Goal: Task Accomplishment & Management: Manage account settings

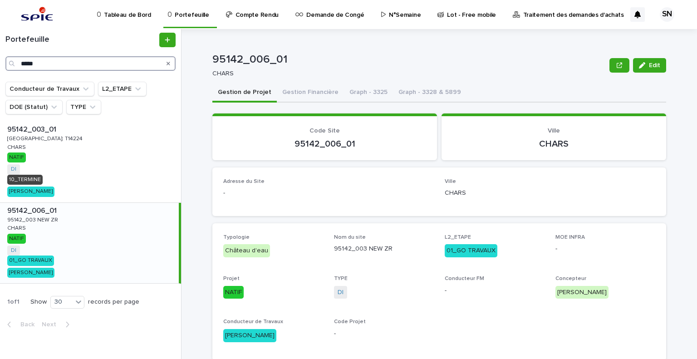
click at [44, 66] on input "*****" at bounding box center [90, 63] width 170 height 15
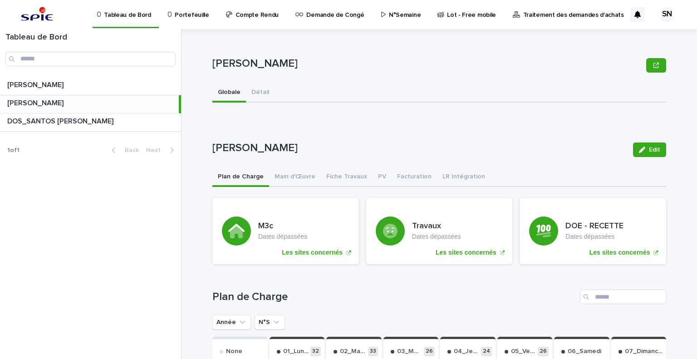
click at [530, 20] on link "Traitement des demandes d'achats" at bounding box center [570, 14] width 116 height 28
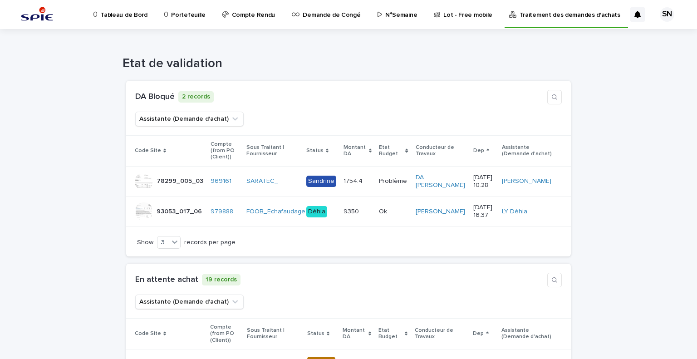
drag, startPoint x: 634, startPoint y: 291, endPoint x: 541, endPoint y: 207, distance: 125.1
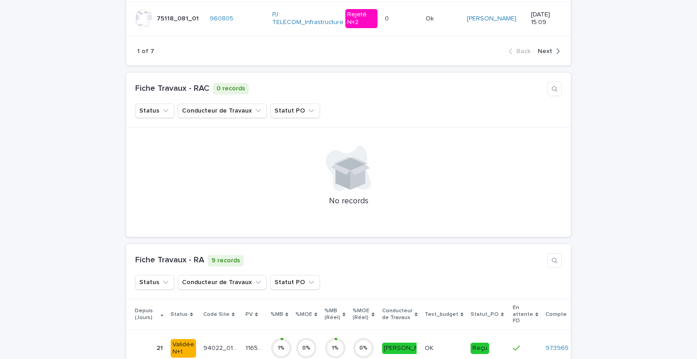
scroll to position [1039, 0]
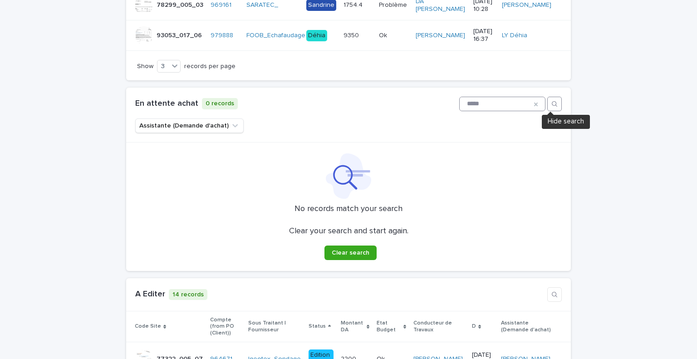
scroll to position [358, 0]
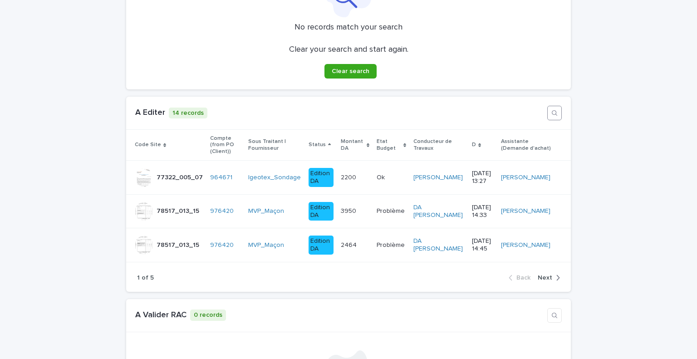
type input "*****"
click at [553, 111] on icon "button" at bounding box center [554, 112] width 7 height 7
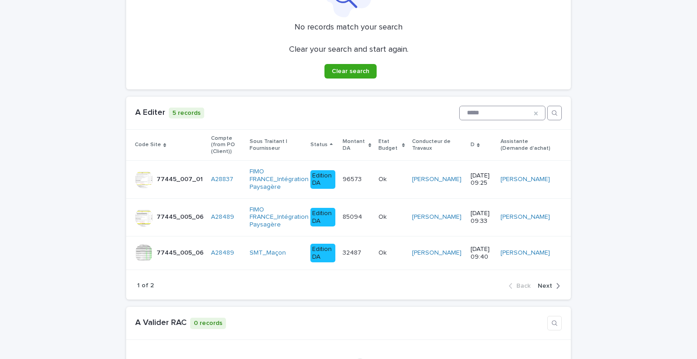
scroll to position [449, 0]
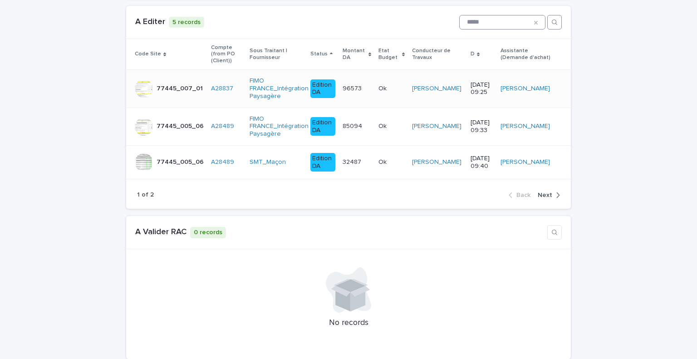
type input "*****"
click at [559, 94] on td at bounding box center [565, 89] width 12 height 38
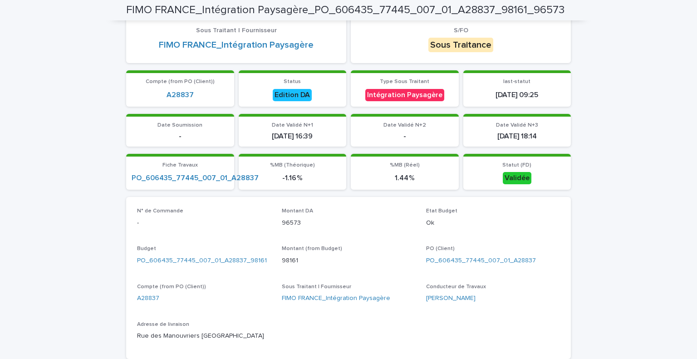
scroll to position [227, 0]
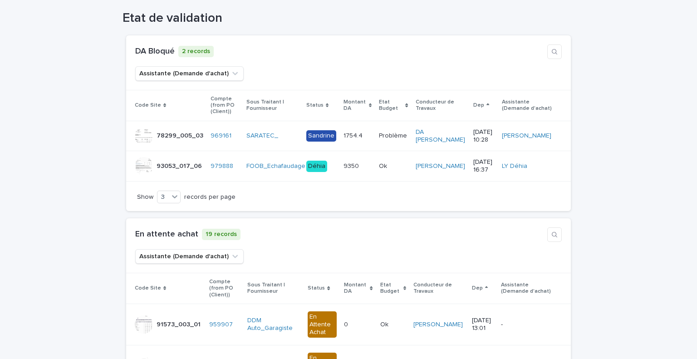
scroll to position [227, 0]
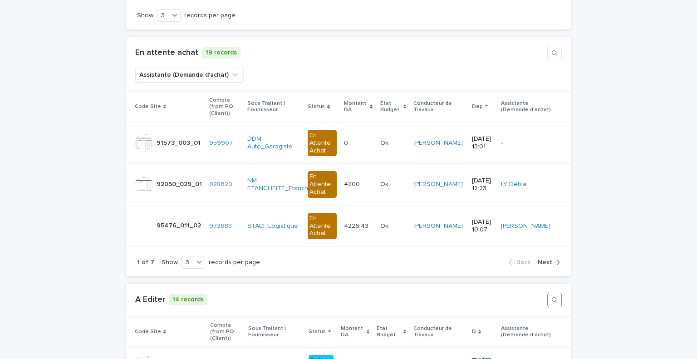
click at [551, 293] on button "button" at bounding box center [555, 300] width 15 height 15
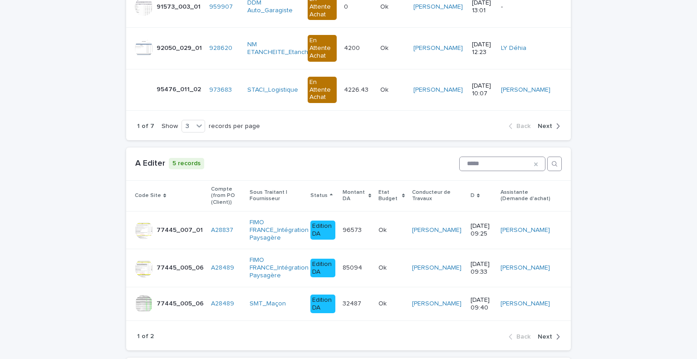
type input "*****"
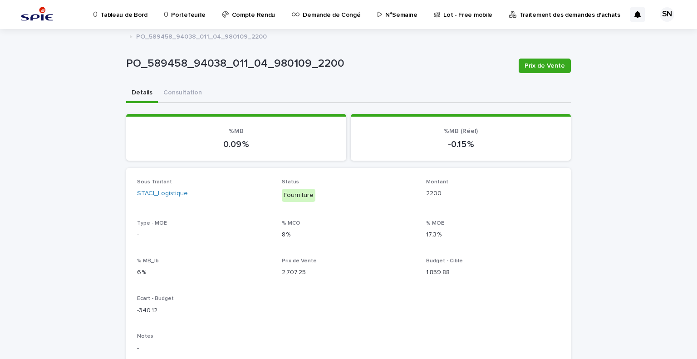
click at [178, 19] on p "Portefeuille" at bounding box center [188, 9] width 34 height 19
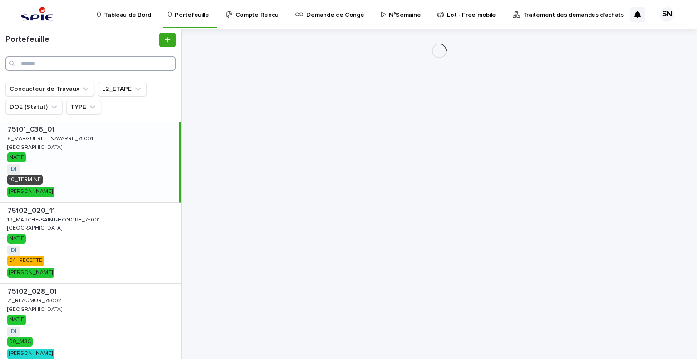
click at [82, 69] on input "Search" at bounding box center [90, 63] width 170 height 15
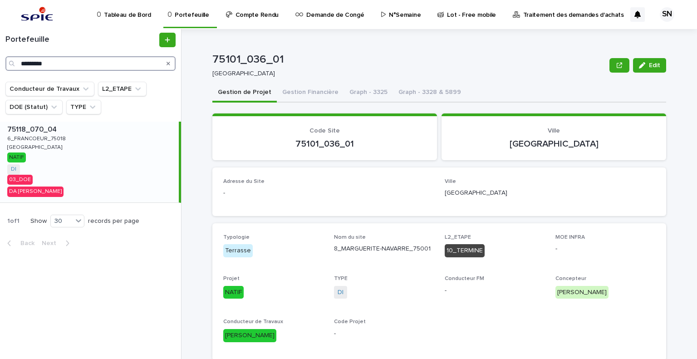
type input "*********"
click at [62, 149] on div "75118_070_04 75118_070_04 6_FRANCOEUR_75018 6_FRANCOEUR_75018 [GEOGRAPHIC_DATA]…" at bounding box center [89, 162] width 179 height 81
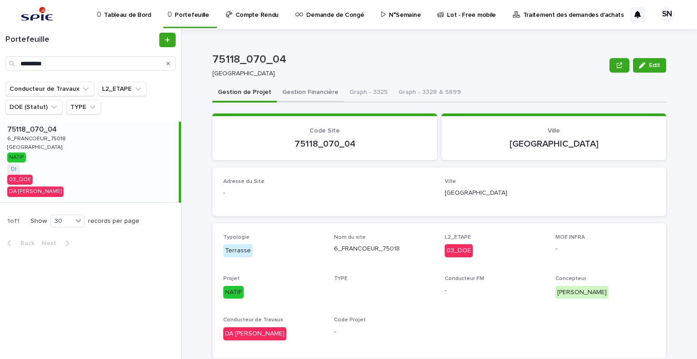
click at [298, 92] on button "Gestion Financière" at bounding box center [310, 93] width 67 height 19
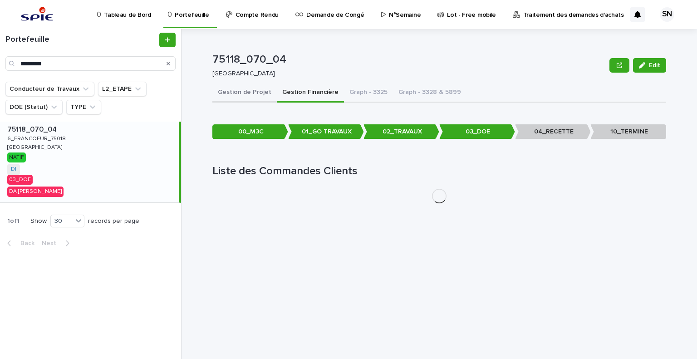
click at [229, 92] on button "Gestion de Projet" at bounding box center [244, 93] width 64 height 19
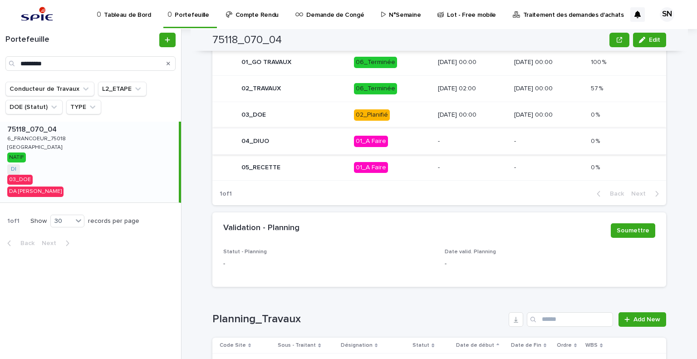
scroll to position [422, 0]
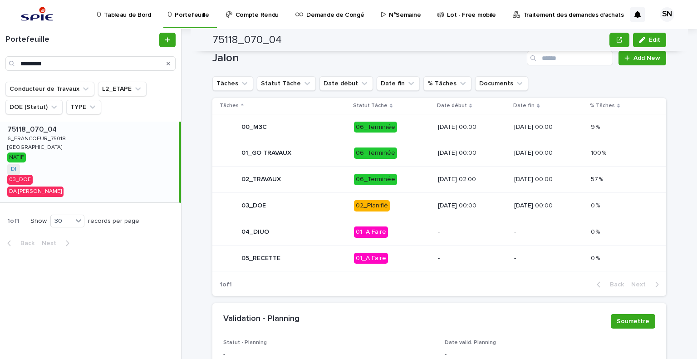
click at [387, 201] on p "02_Planifié" at bounding box center [392, 205] width 77 height 11
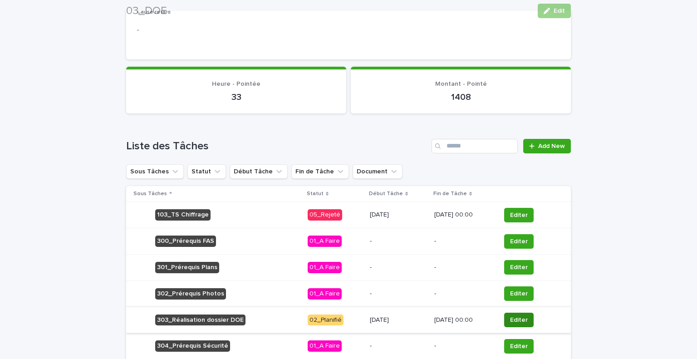
scroll to position [473, 0]
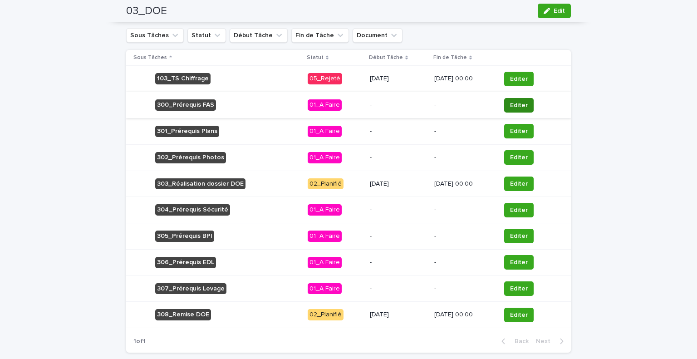
click at [525, 103] on span "Editer" at bounding box center [519, 105] width 18 height 9
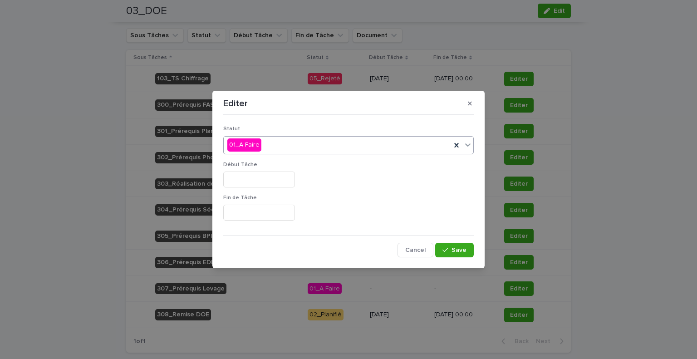
click at [296, 145] on div "01_A Faire" at bounding box center [337, 145] width 227 height 15
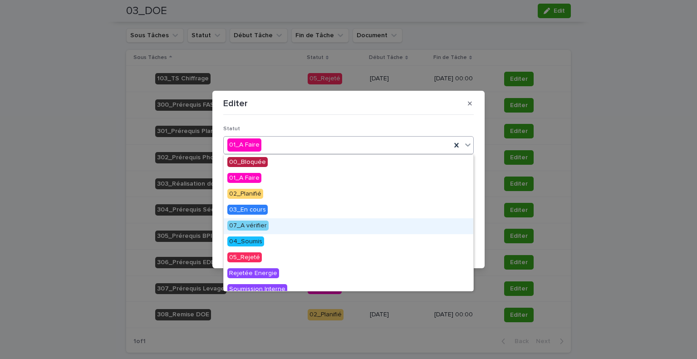
scroll to position [102, 0]
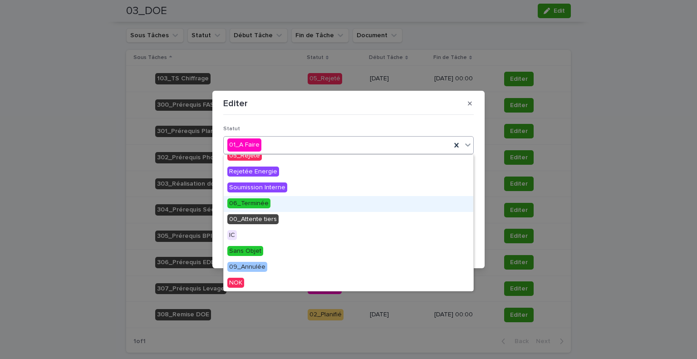
click at [271, 203] on div "06_Terminée" at bounding box center [349, 204] width 250 height 16
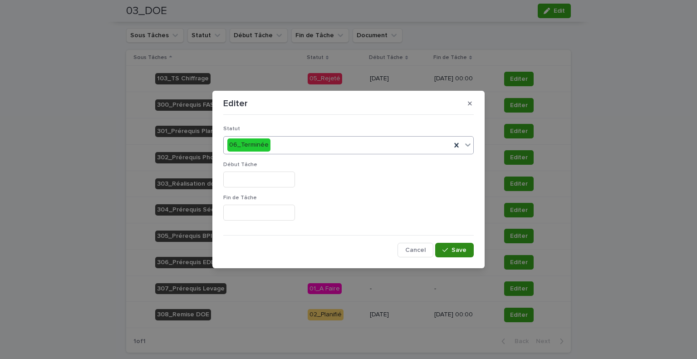
click at [454, 244] on button "Save" at bounding box center [454, 250] width 39 height 15
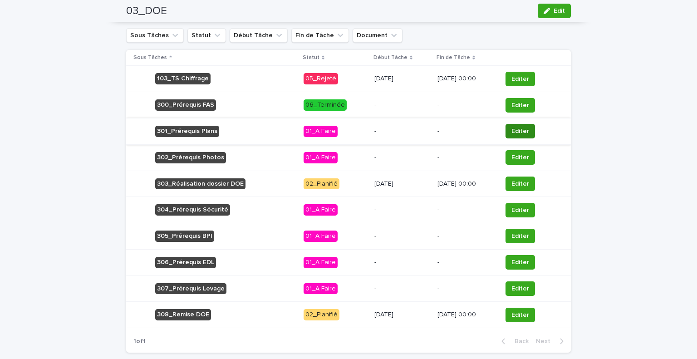
click at [519, 132] on span "Editer" at bounding box center [521, 131] width 18 height 9
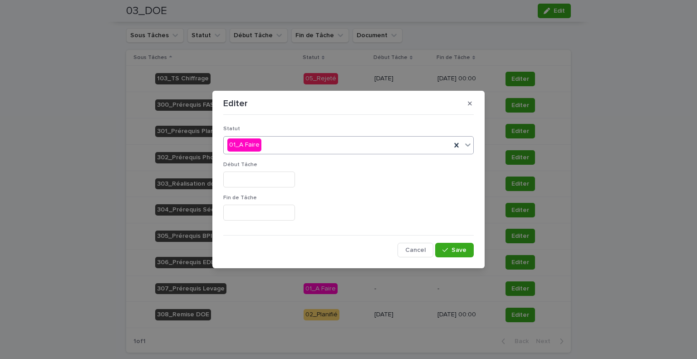
click at [281, 148] on div "01_A Faire" at bounding box center [337, 145] width 227 height 15
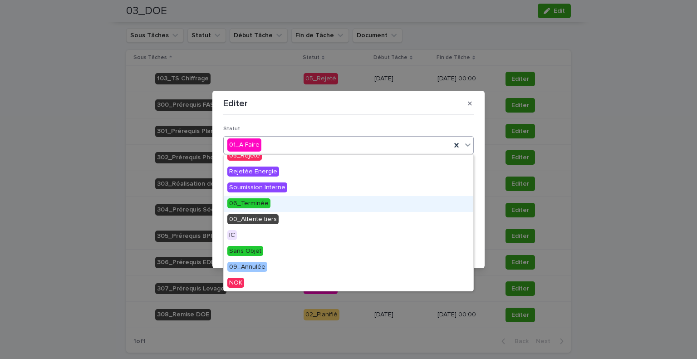
click at [269, 203] on div "06_Terminée" at bounding box center [349, 204] width 250 height 16
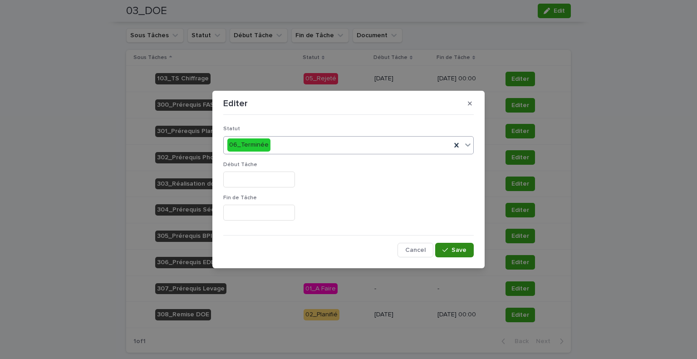
click at [454, 247] on span "Save" at bounding box center [459, 250] width 15 height 6
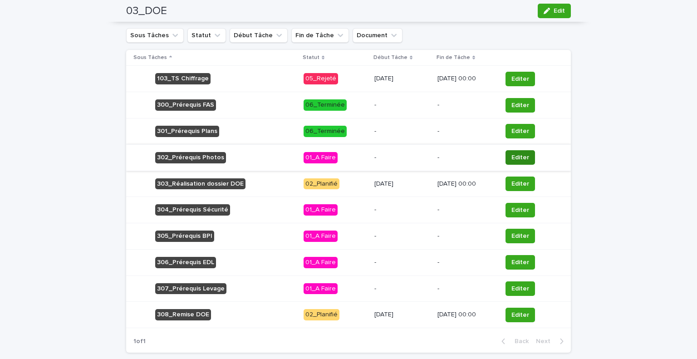
click at [518, 156] on span "Editer" at bounding box center [521, 157] width 18 height 9
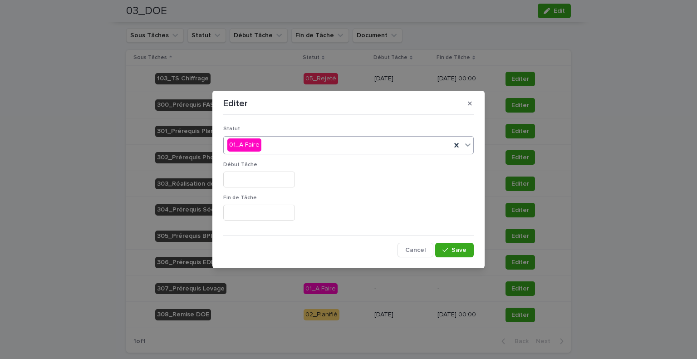
click at [293, 149] on div "01_A Faire" at bounding box center [337, 145] width 227 height 15
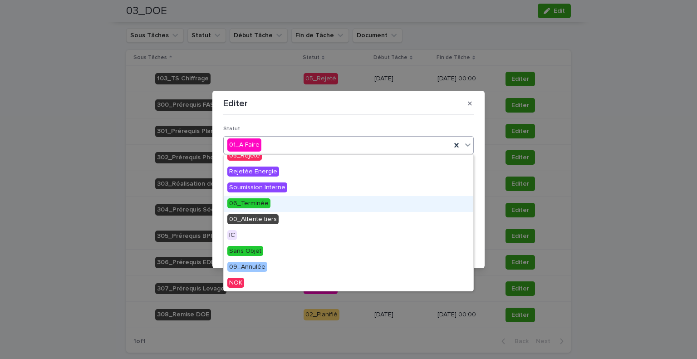
click at [282, 201] on div "06_Terminée" at bounding box center [349, 204] width 250 height 16
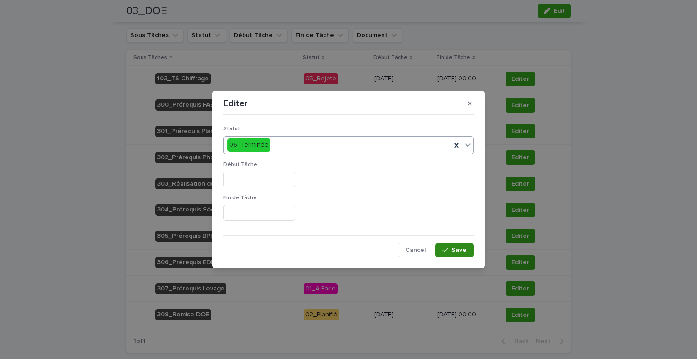
click at [458, 248] on span "Save" at bounding box center [459, 250] width 15 height 6
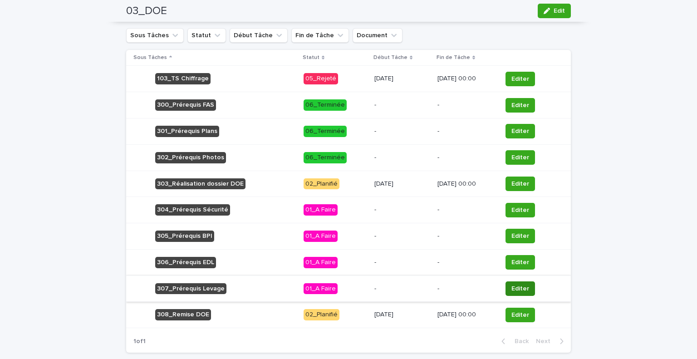
click at [531, 288] on button "Editer" at bounding box center [521, 289] width 30 height 15
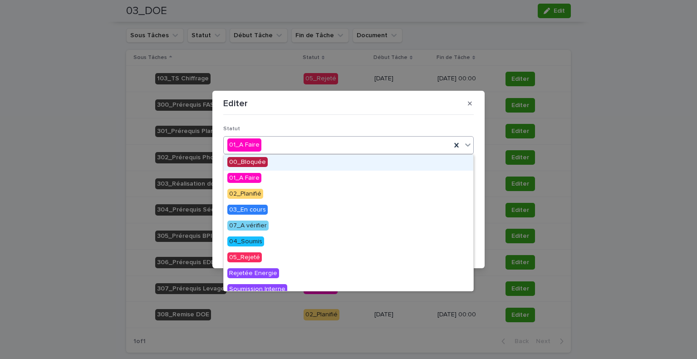
click at [345, 151] on div "01_A Faire" at bounding box center [337, 145] width 227 height 15
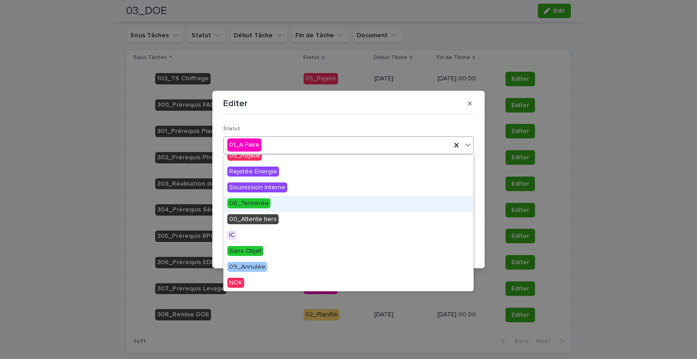
click at [291, 202] on div "06_Terminée" at bounding box center [349, 204] width 250 height 16
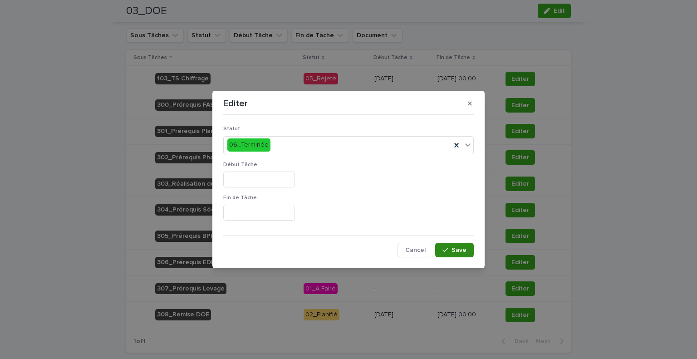
click at [464, 244] on button "Save" at bounding box center [454, 250] width 39 height 15
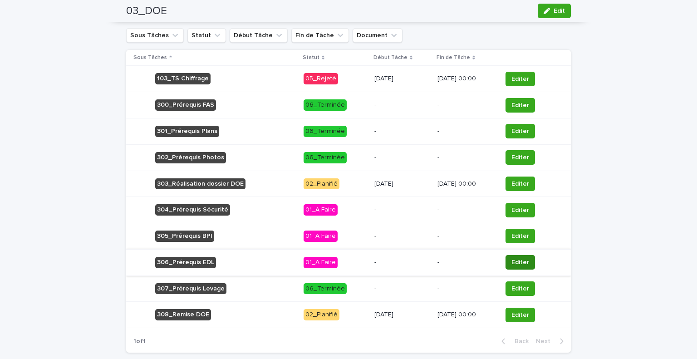
click at [518, 262] on span "Editer" at bounding box center [521, 262] width 18 height 9
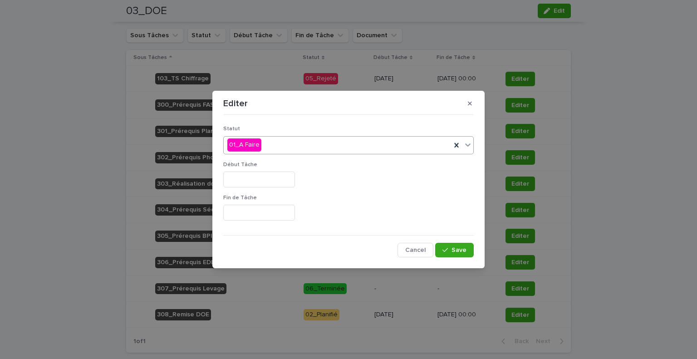
click at [326, 148] on div "01_A Faire" at bounding box center [337, 145] width 227 height 15
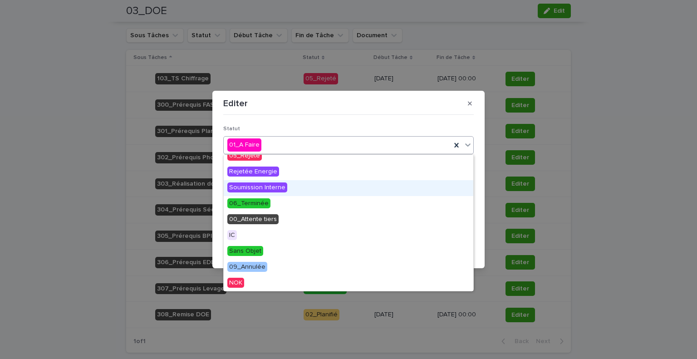
scroll to position [0, 0]
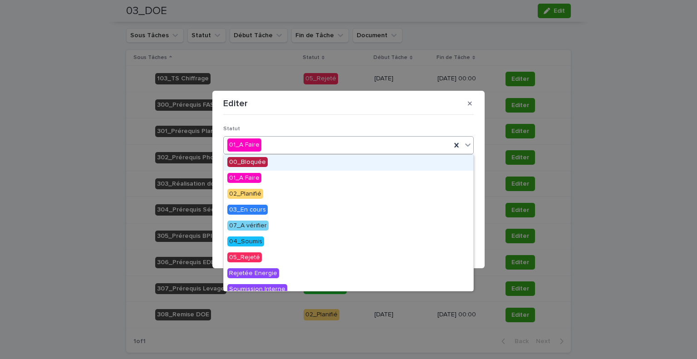
click at [460, 105] on div "Editer" at bounding box center [348, 103] width 251 height 15
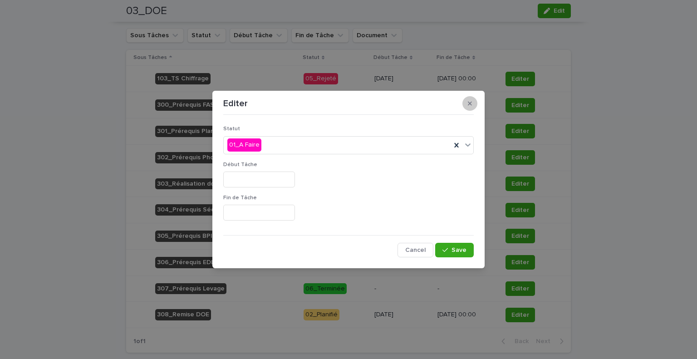
click at [472, 104] on icon "button" at bounding box center [470, 103] width 4 height 6
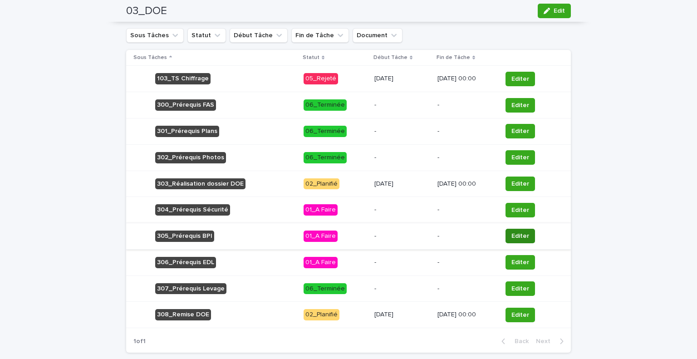
click at [519, 234] on span "Editer" at bounding box center [521, 236] width 18 height 9
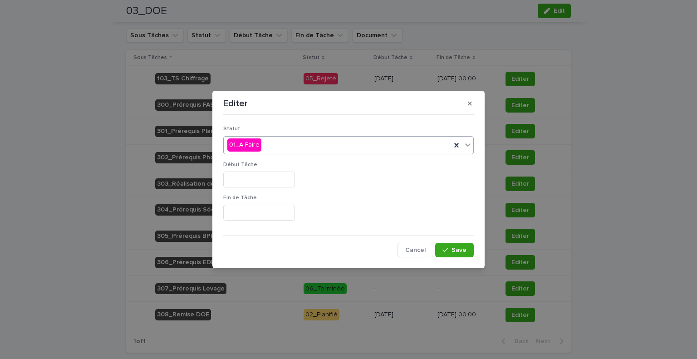
click at [375, 145] on div "01_A Faire" at bounding box center [337, 145] width 227 height 15
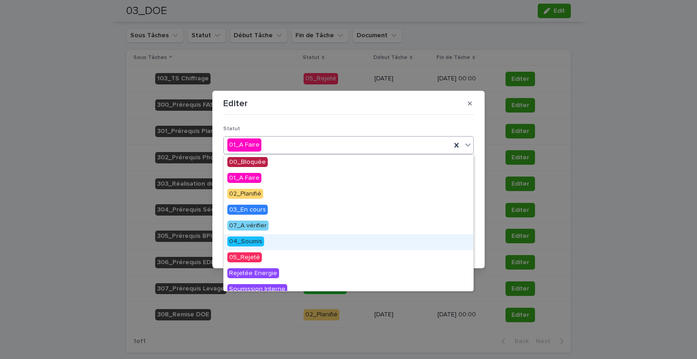
scroll to position [102, 0]
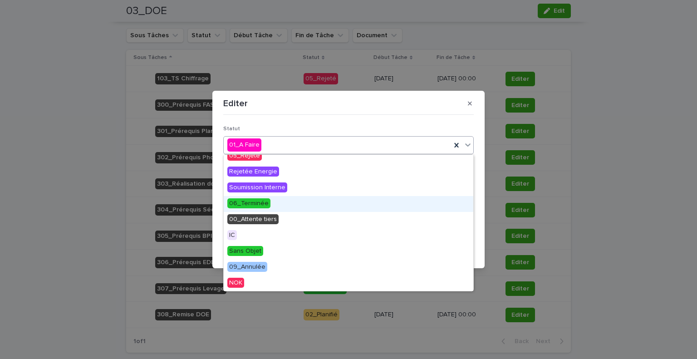
click at [316, 201] on div "06_Terminée" at bounding box center [349, 204] width 250 height 16
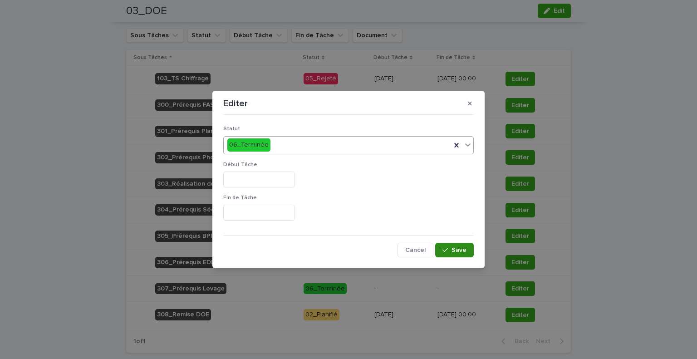
click at [458, 243] on button "Save" at bounding box center [454, 250] width 39 height 15
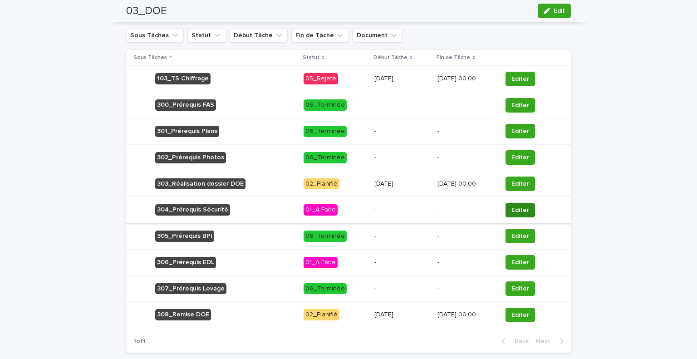
click at [525, 206] on span "Editer" at bounding box center [521, 210] width 18 height 9
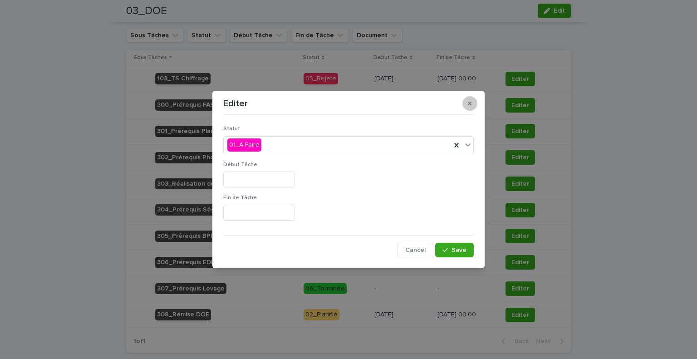
click at [474, 99] on button "button" at bounding box center [470, 103] width 15 height 15
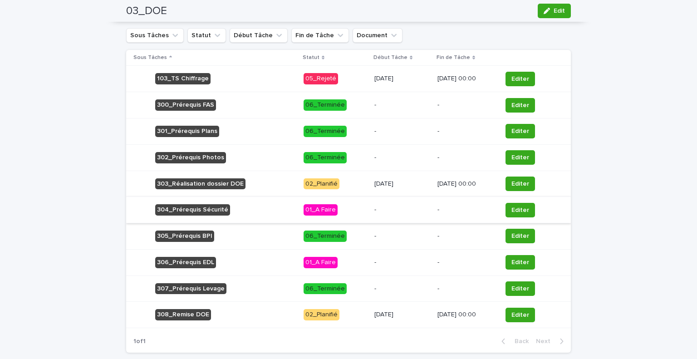
scroll to position [518, 0]
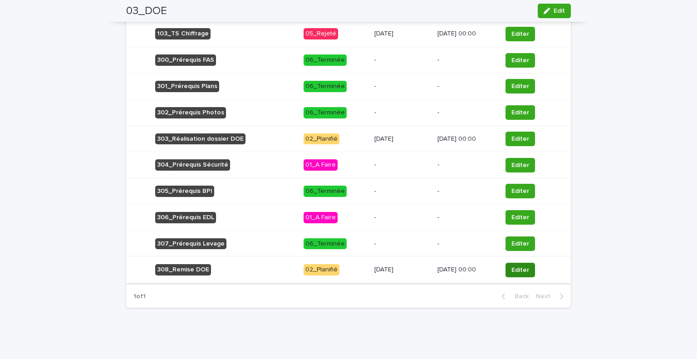
click at [516, 267] on span "Editer" at bounding box center [521, 270] width 18 height 9
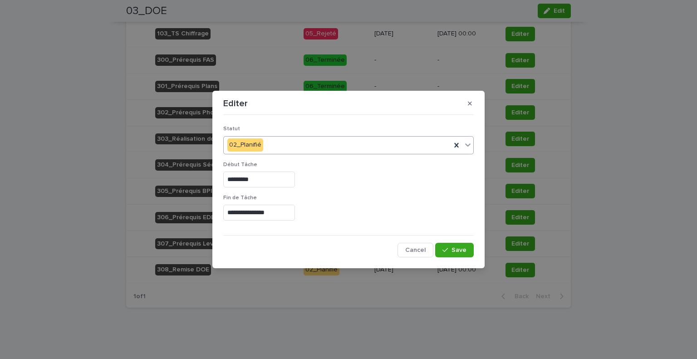
click at [301, 140] on div "02_Planifié" at bounding box center [337, 145] width 227 height 15
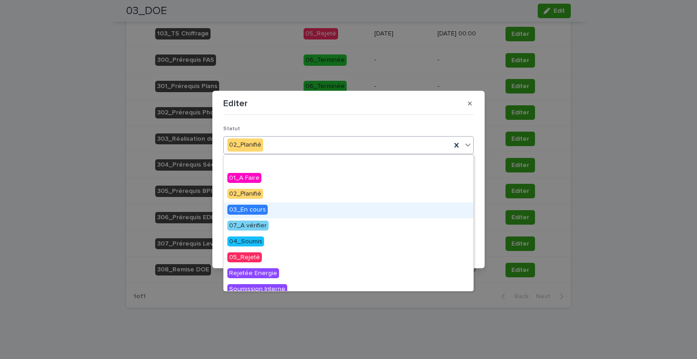
scroll to position [45, 0]
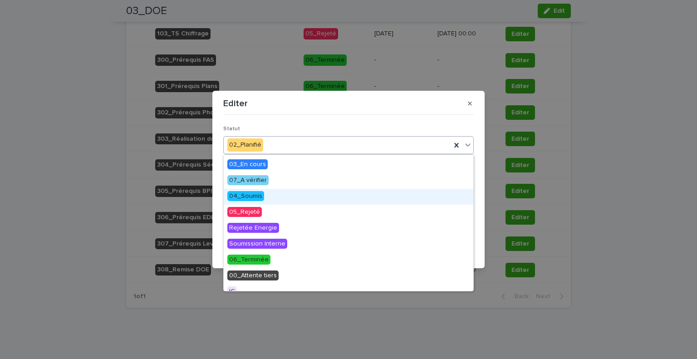
click at [267, 194] on div "04_Soumis" at bounding box center [349, 197] width 250 height 16
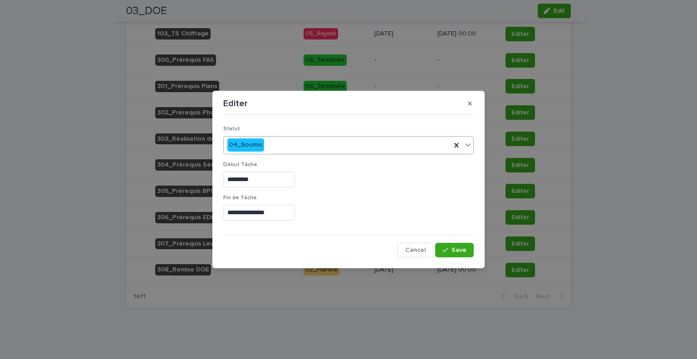
click at [254, 211] on input "**********" at bounding box center [259, 213] width 72 height 16
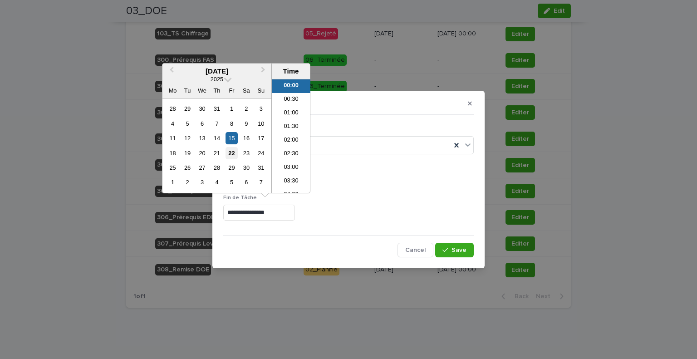
click at [234, 152] on div "22" at bounding box center [232, 153] width 12 height 12
type input "**********"
click at [291, 209] on input "**********" at bounding box center [259, 213] width 72 height 16
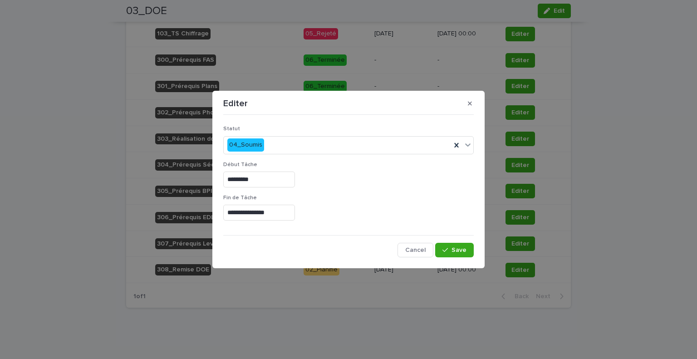
click at [351, 195] on p "Fin de Tâche" at bounding box center [348, 198] width 251 height 6
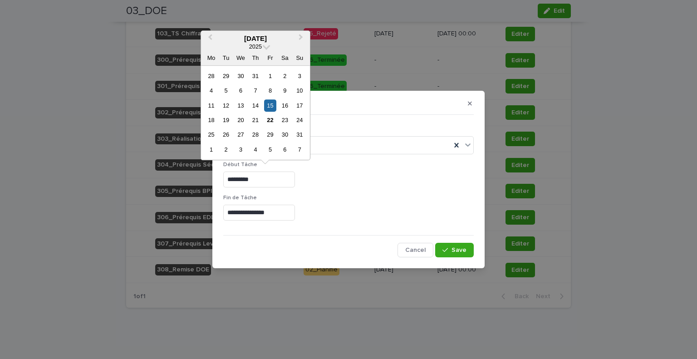
click at [269, 180] on input "*********" at bounding box center [259, 180] width 72 height 16
click at [271, 117] on div "22" at bounding box center [270, 120] width 12 height 12
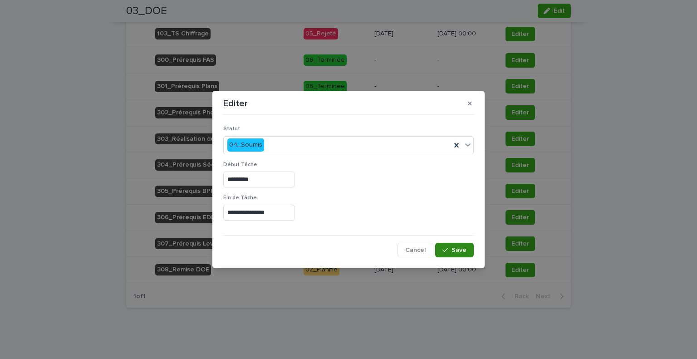
type input "*********"
click at [441, 247] on button "Save" at bounding box center [454, 250] width 39 height 15
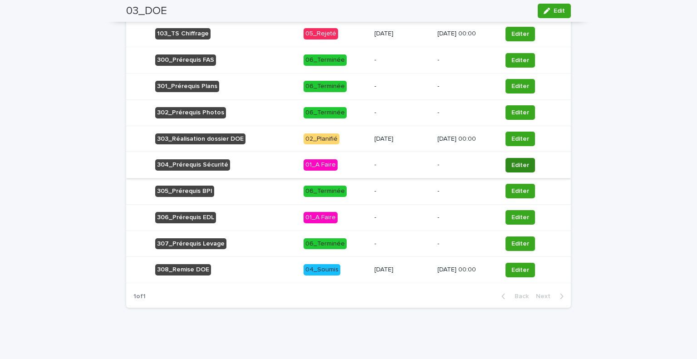
click at [519, 166] on span "Editer" at bounding box center [521, 165] width 18 height 9
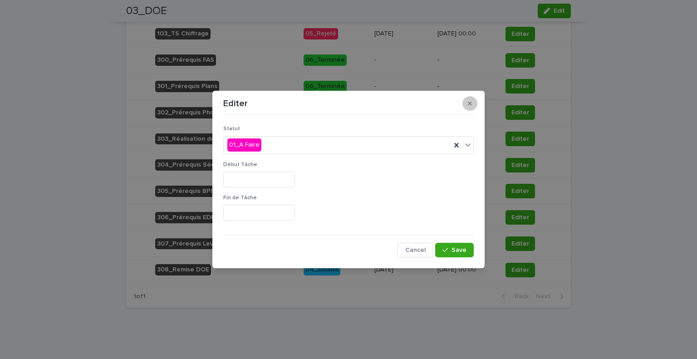
click at [469, 100] on button "button" at bounding box center [470, 103] width 15 height 15
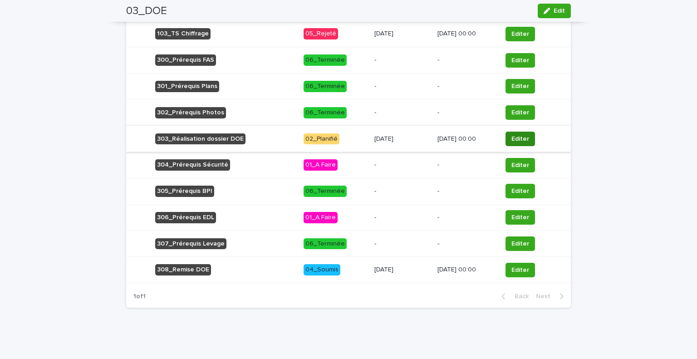
click at [523, 136] on span "Editer" at bounding box center [521, 138] width 18 height 9
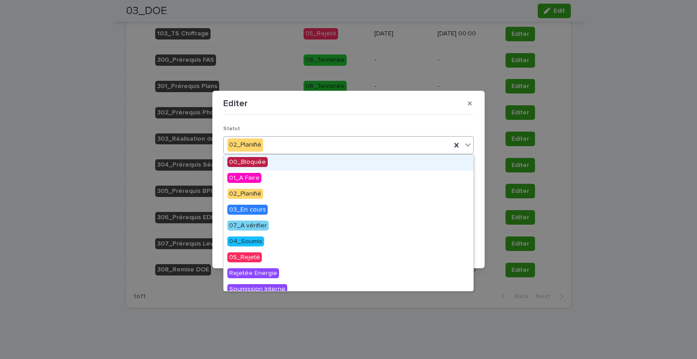
click at [268, 137] on div "02_Planifié" at bounding box center [348, 145] width 251 height 18
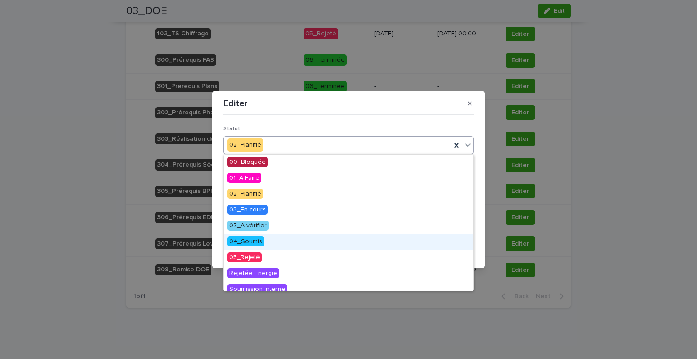
scroll to position [102, 0]
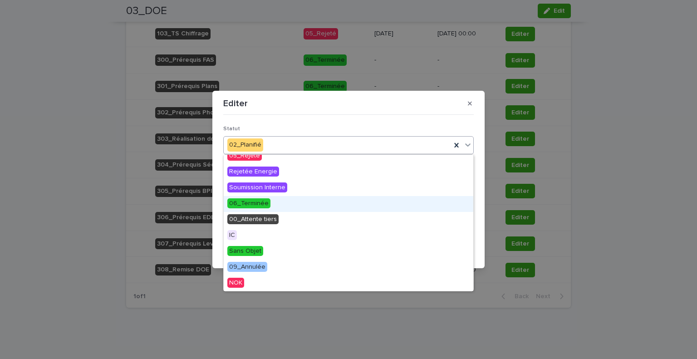
click at [263, 208] on div "06_Terminée" at bounding box center [349, 204] width 250 height 16
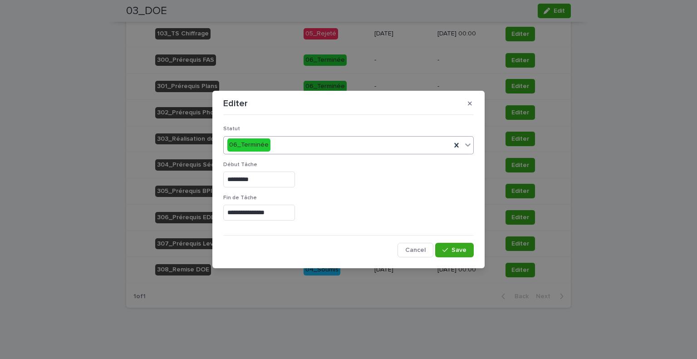
click at [469, 254] on button "Save" at bounding box center [454, 250] width 39 height 15
